Goal: Browse casually: Explore the website without a specific task or goal

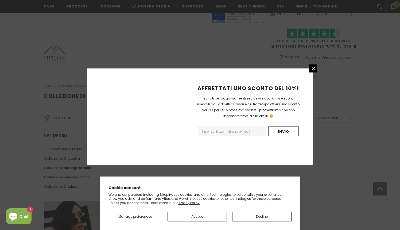
scroll to position [318, 0]
